Goal: Information Seeking & Learning: Learn about a topic

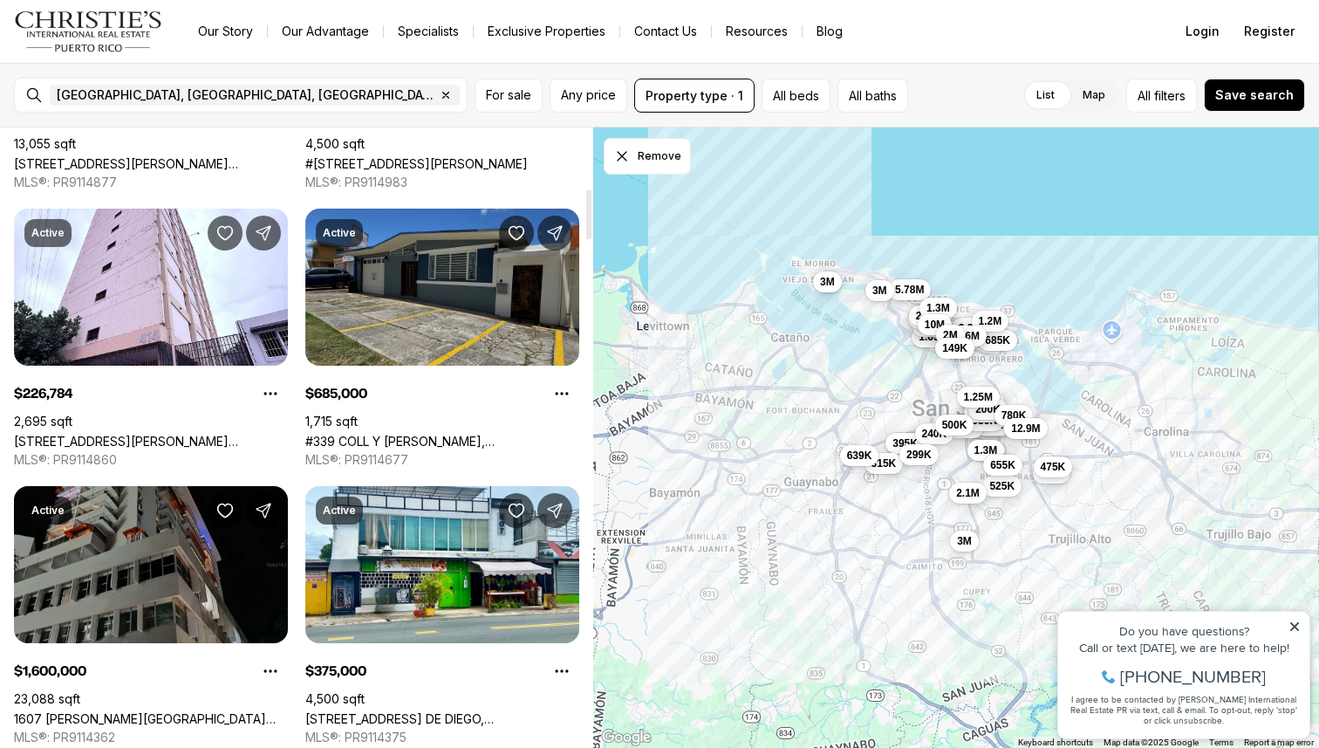
scroll to position [894, 0]
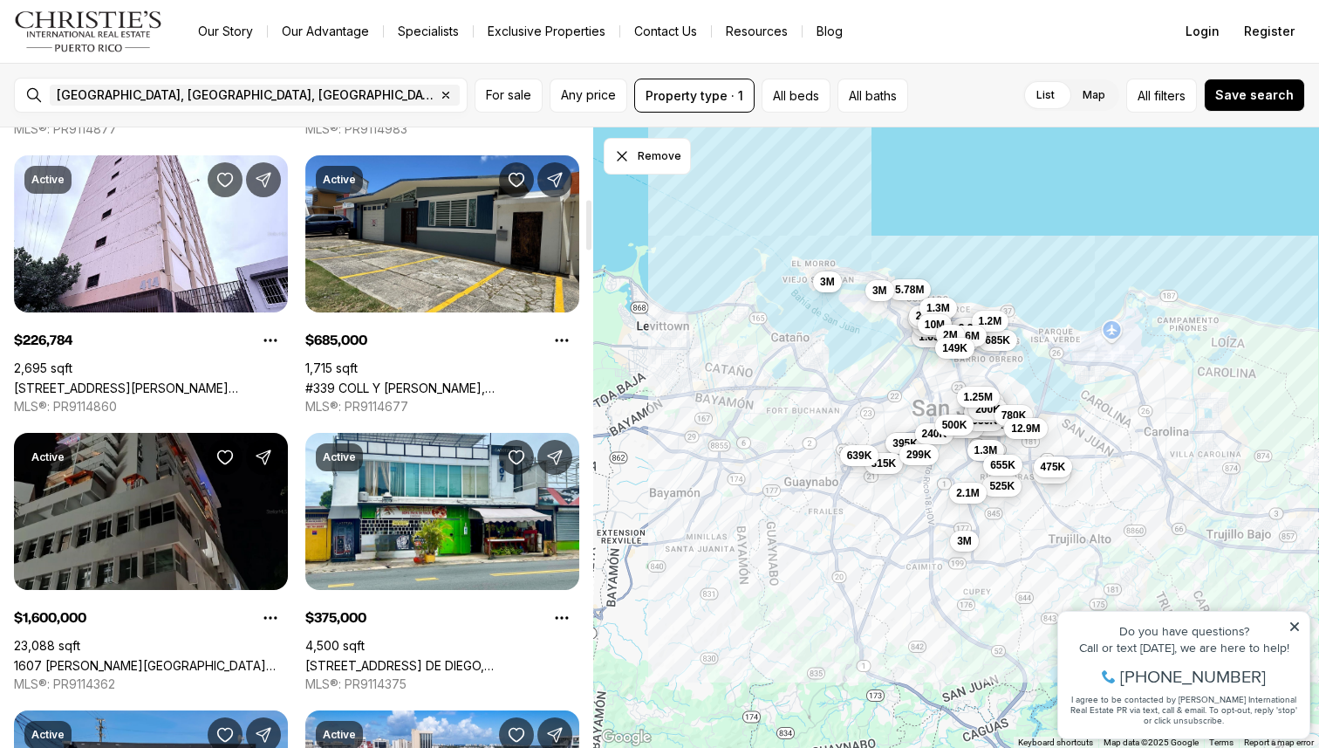
click at [167, 658] on link "1607 [PERSON_NAME][GEOGRAPHIC_DATA][PERSON_NAME], [GEOGRAPHIC_DATA][PERSON_NAME…" at bounding box center [151, 665] width 274 height 15
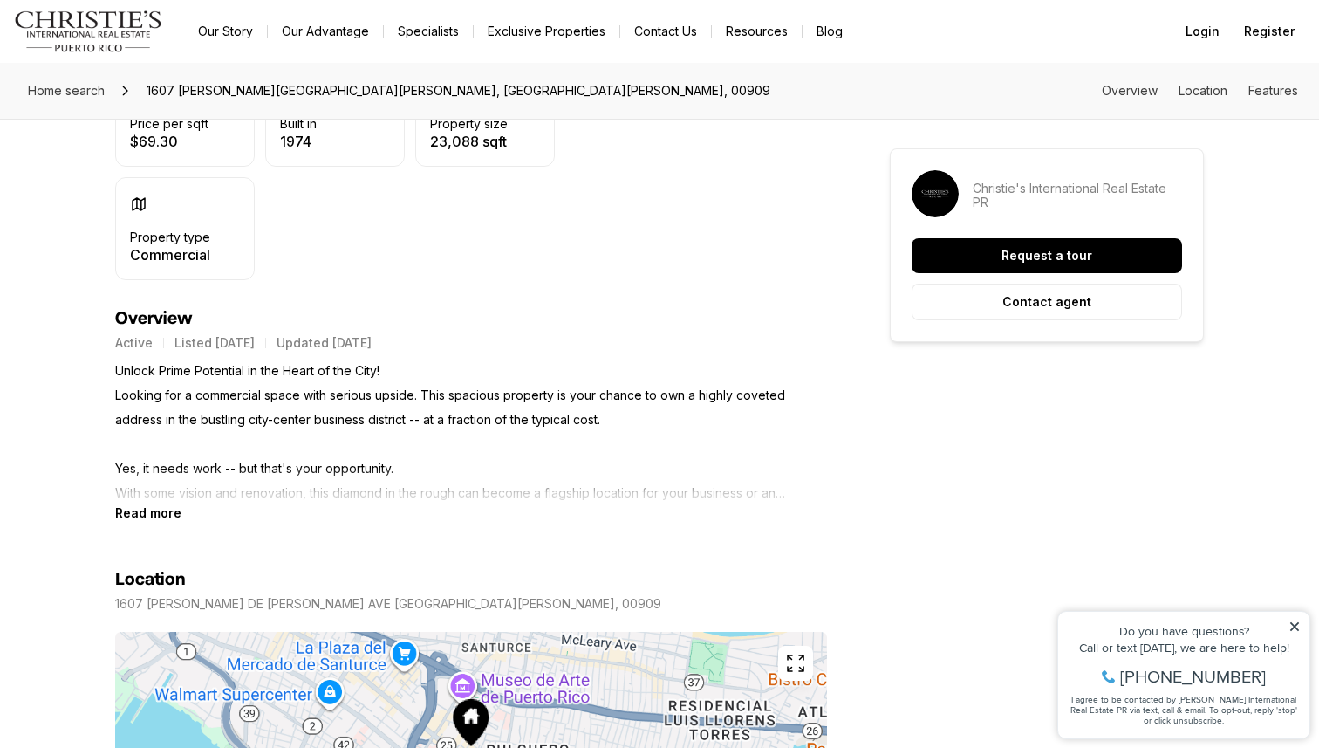
scroll to position [599, 0]
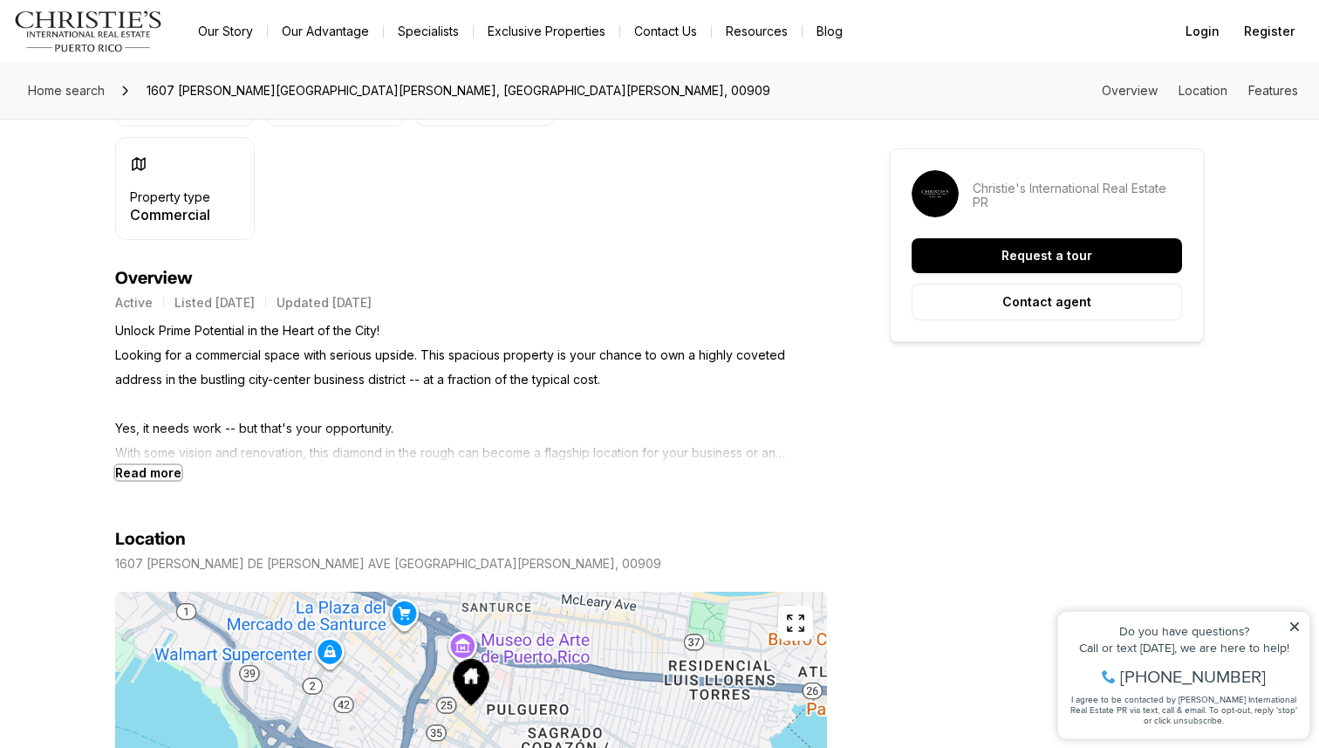
click at [148, 465] on b "Read more" at bounding box center [148, 472] width 66 height 15
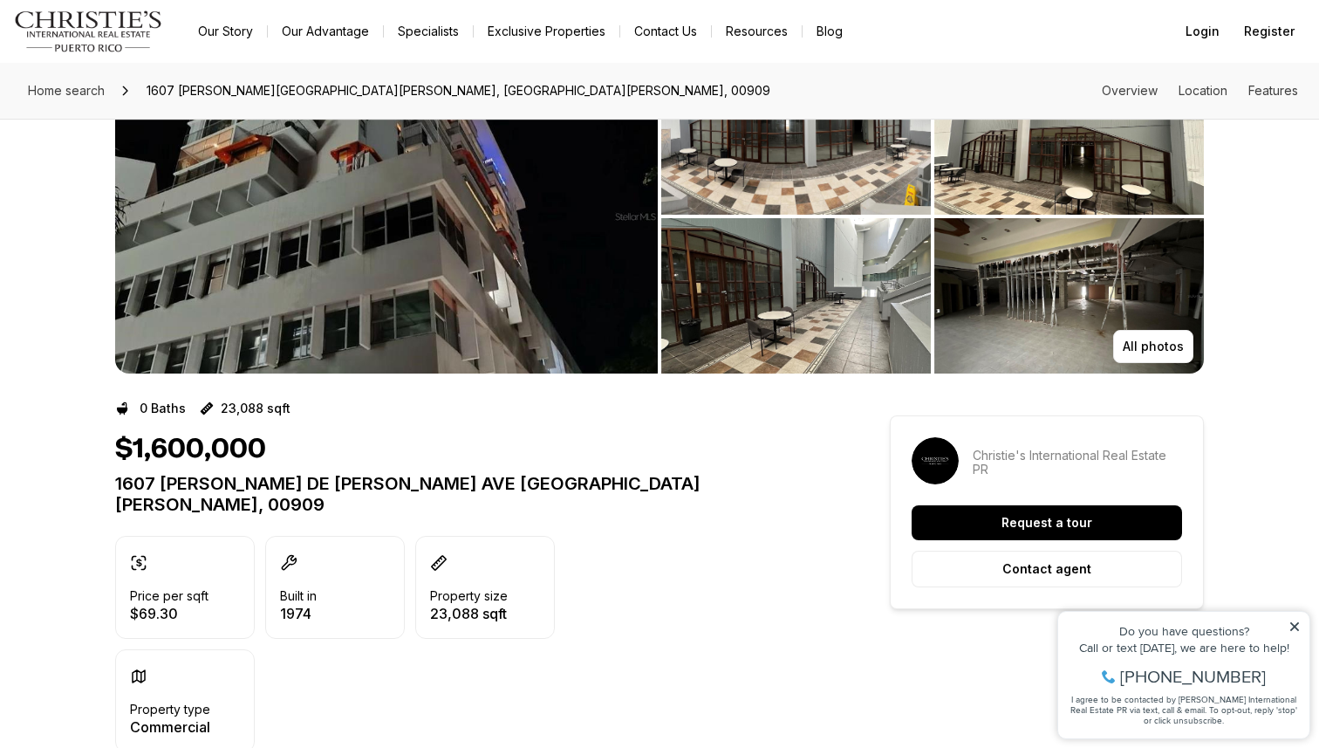
scroll to position [0, 0]
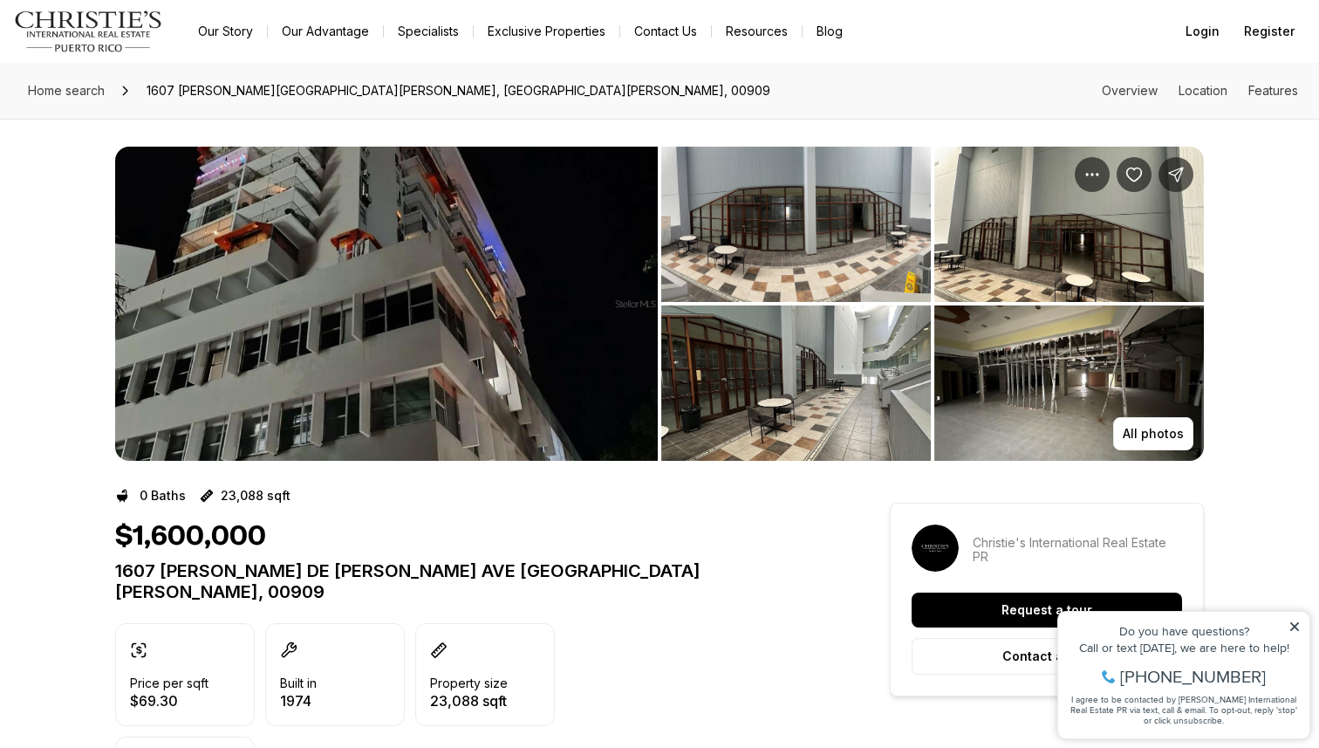
click at [440, 297] on img "View image gallery" at bounding box center [386, 304] width 543 height 314
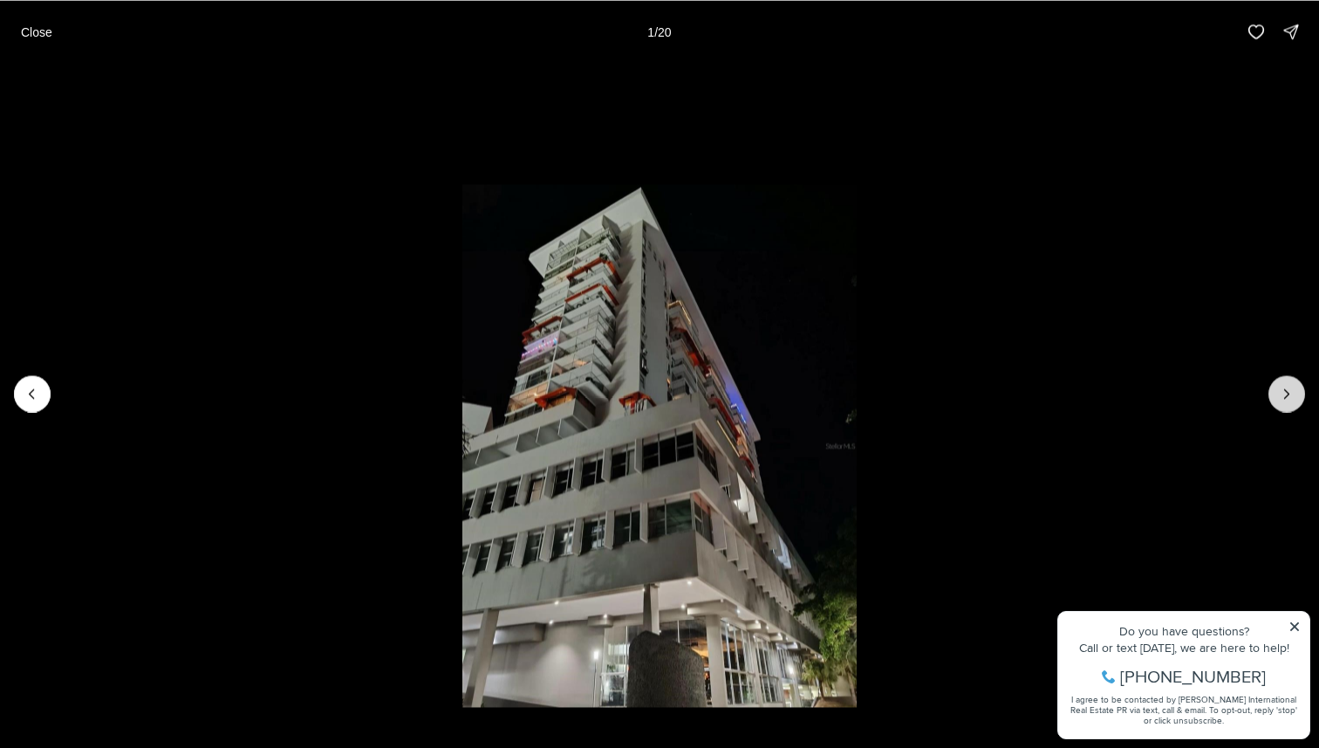
click at [1291, 385] on icon "Next slide" at bounding box center [1286, 393] width 17 height 17
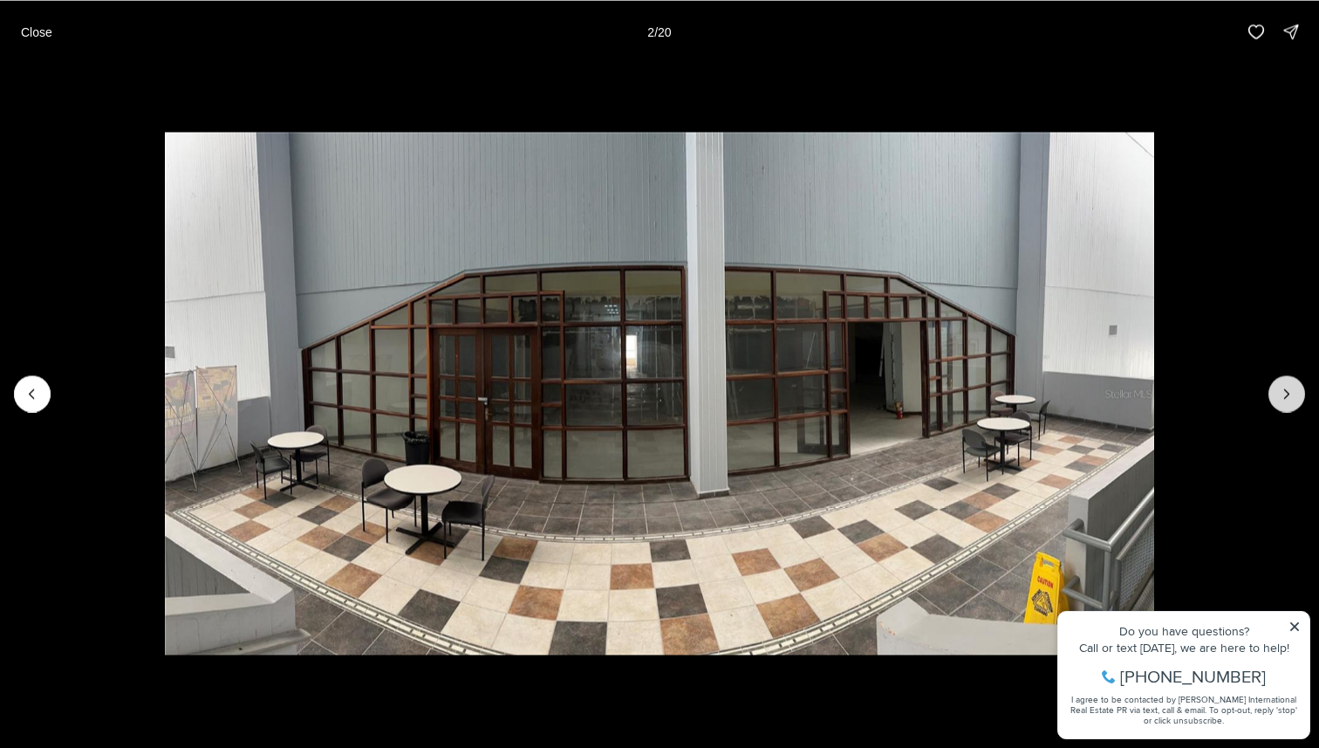
click at [1291, 385] on icon "Next slide" at bounding box center [1286, 393] width 17 height 17
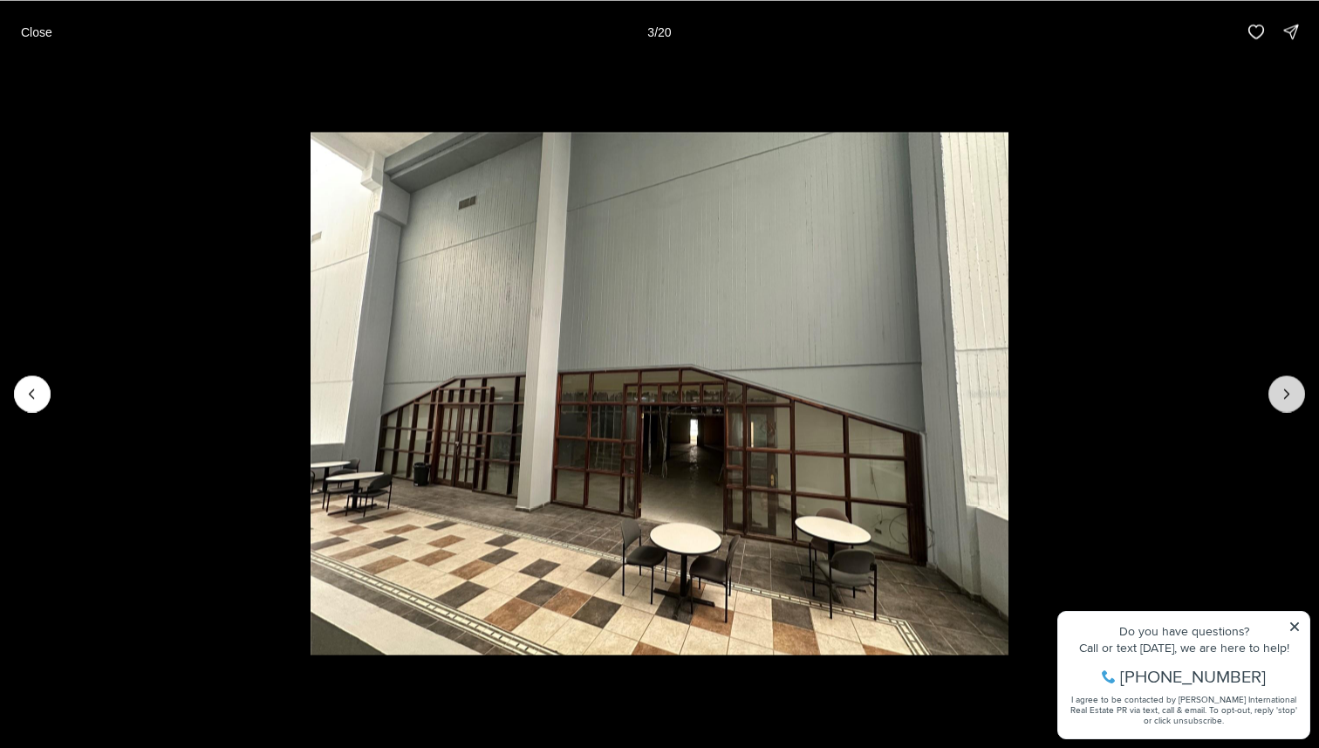
click at [1291, 385] on icon "Next slide" at bounding box center [1286, 393] width 17 height 17
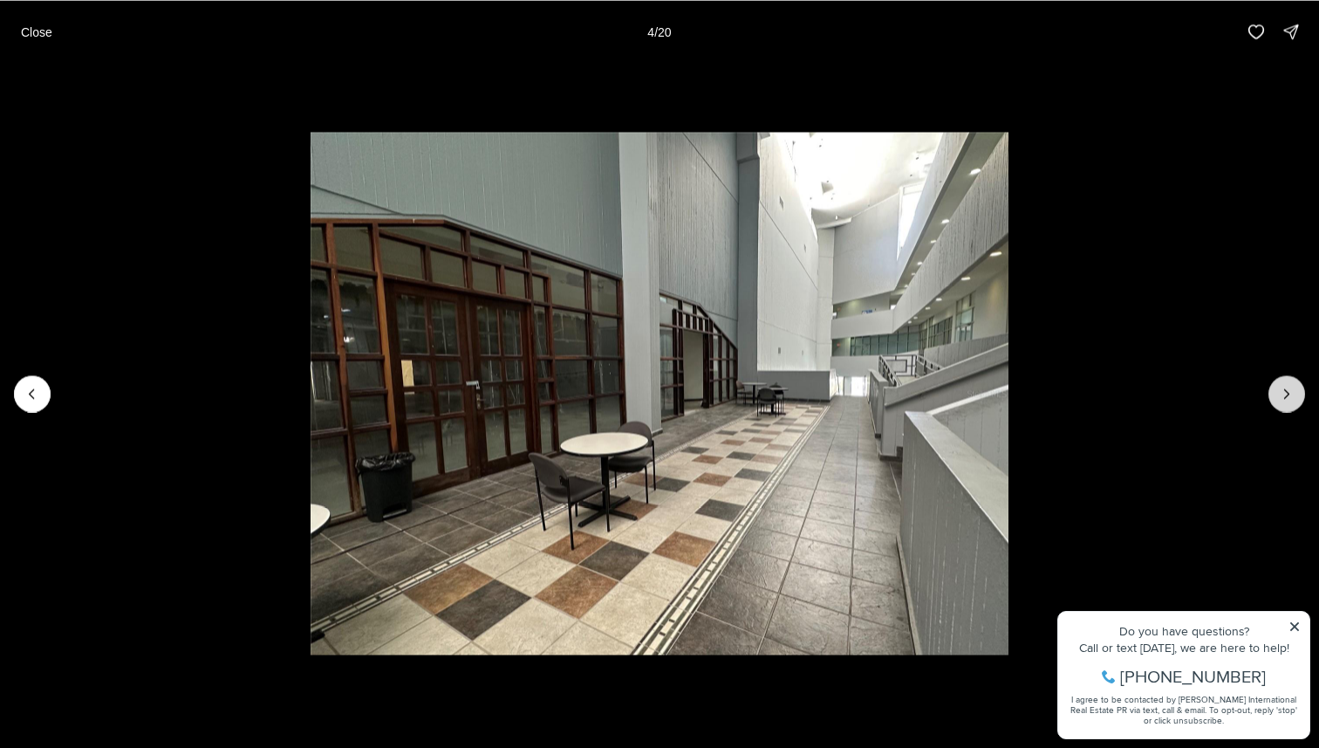
click at [1291, 385] on icon "Next slide" at bounding box center [1286, 393] width 17 height 17
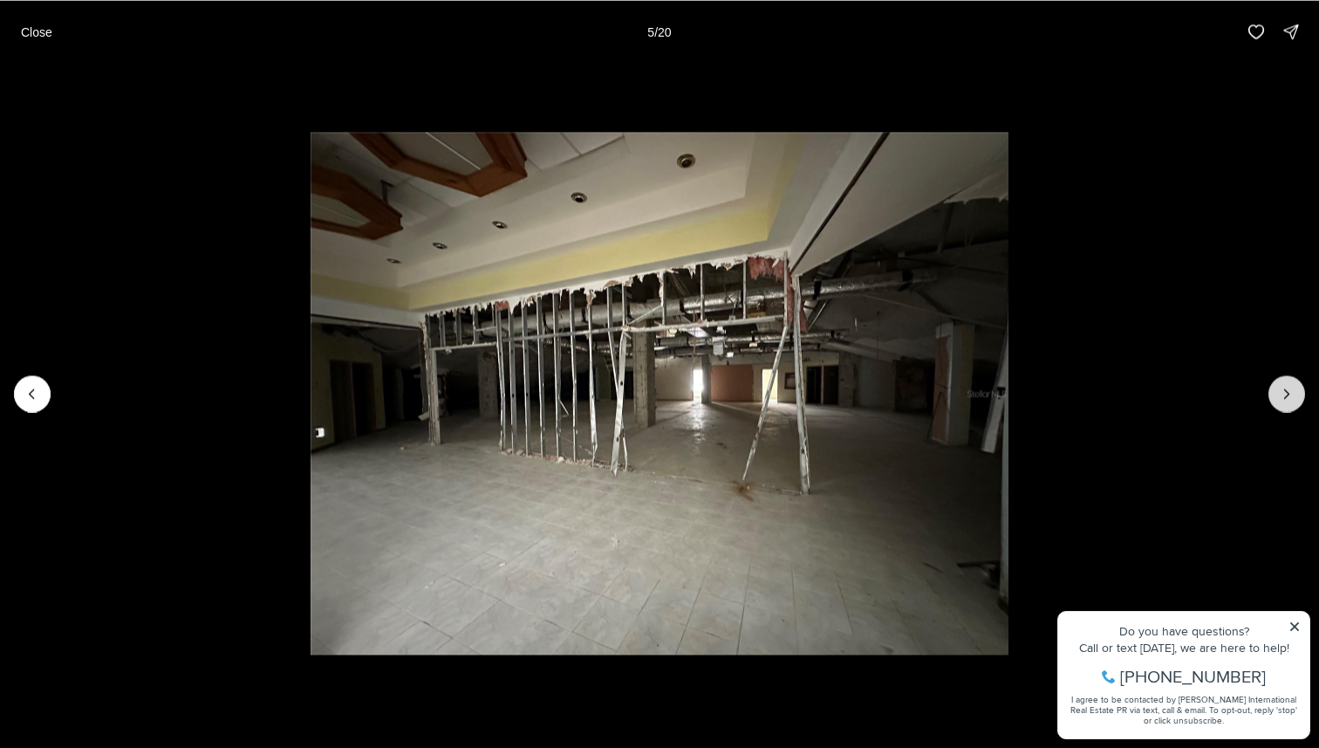
click at [1279, 386] on icon "Next slide" at bounding box center [1286, 393] width 17 height 17
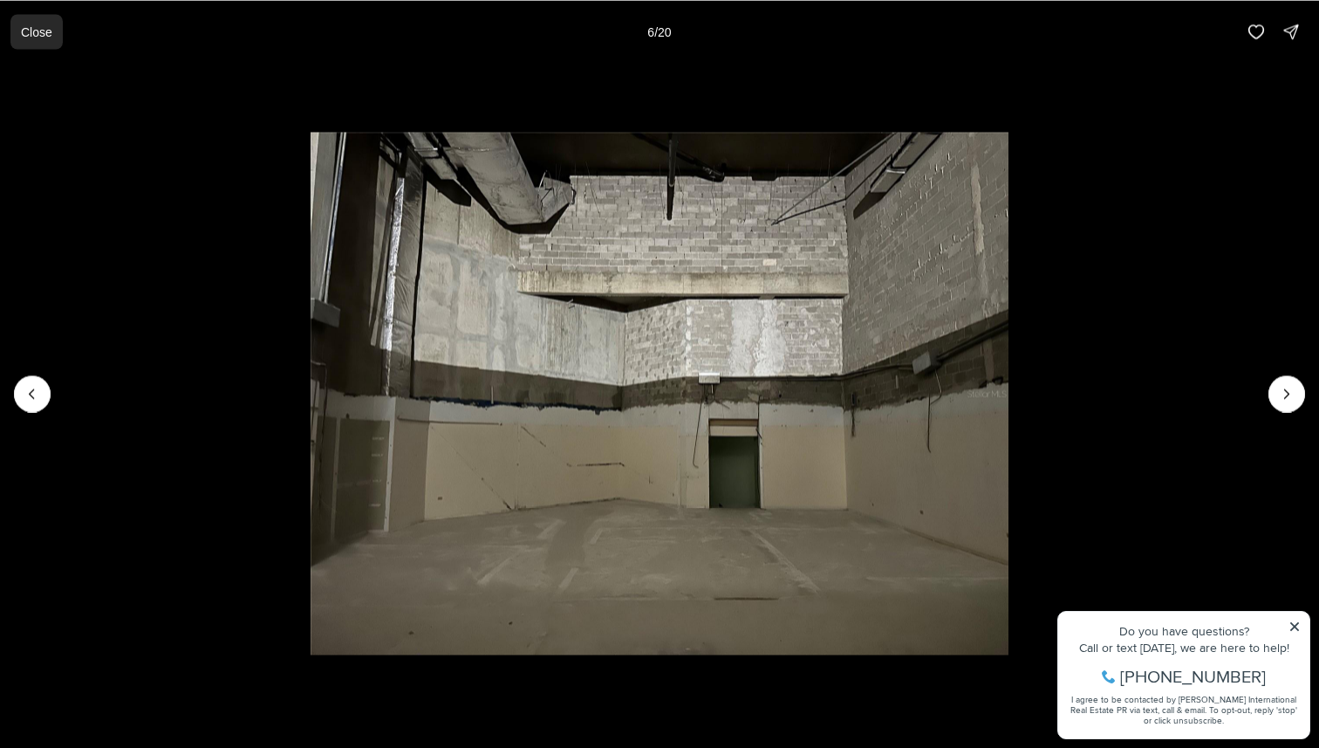
click at [42, 40] on button "Close" at bounding box center [36, 31] width 52 height 35
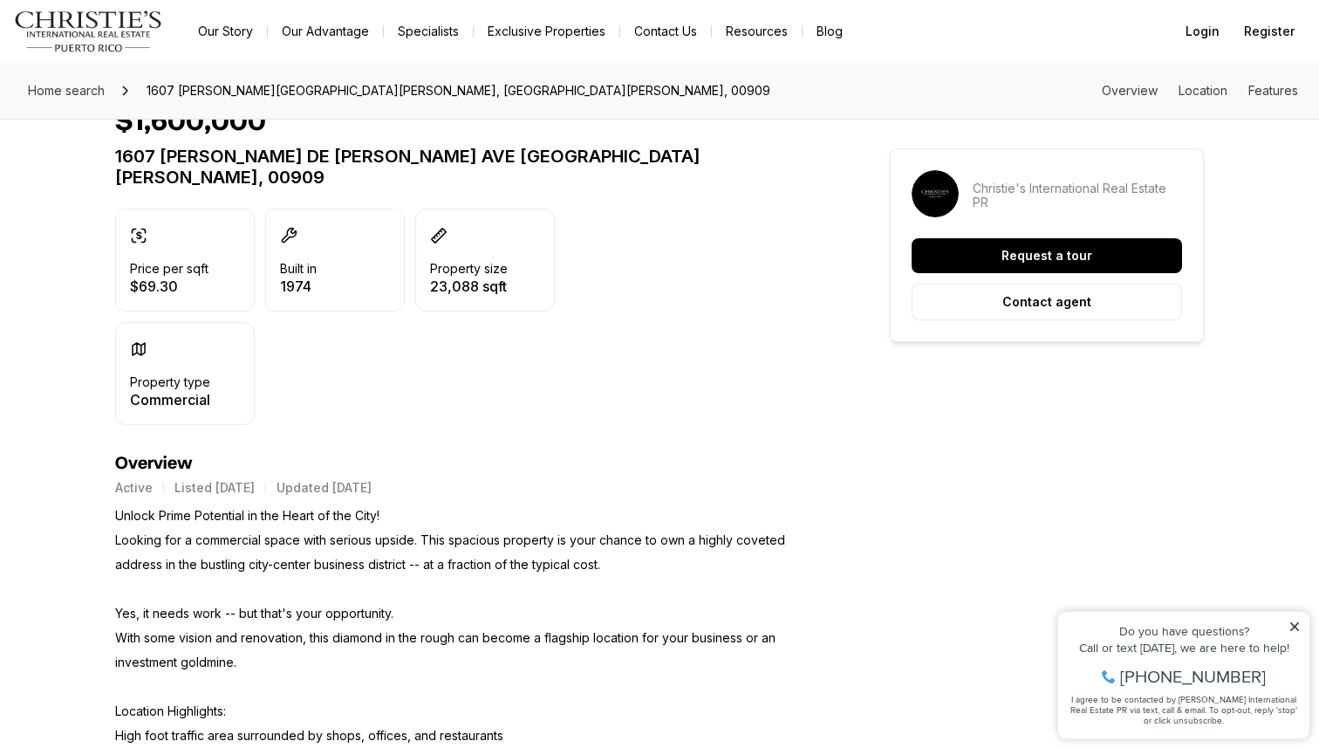
scroll to position [428, 0]
